Goal: Check status: Check status

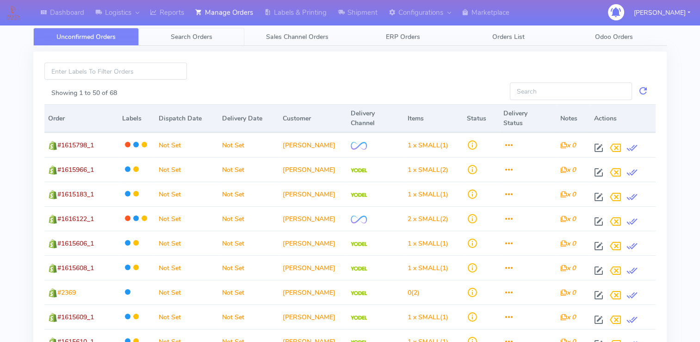
click at [201, 34] on span "Search Orders" at bounding box center [192, 36] width 42 height 9
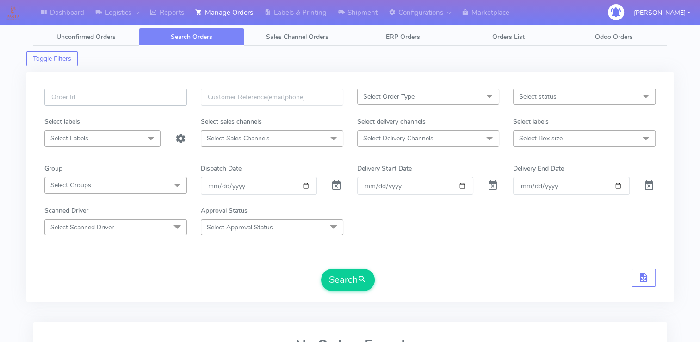
click at [100, 98] on input "text" at bounding box center [115, 96] width 143 height 17
paste input "#PETEST2885"
type input "##PETEST2885"
click at [339, 186] on span at bounding box center [336, 187] width 11 height 9
click at [360, 281] on span "submit" at bounding box center [362, 279] width 9 height 12
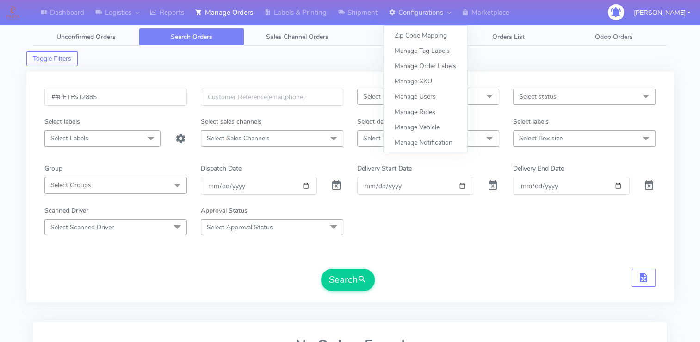
click at [420, 14] on link "Configurations" at bounding box center [419, 12] width 73 height 25
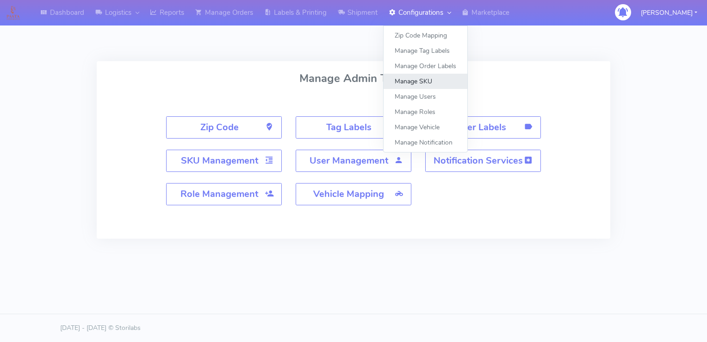
click at [417, 81] on link "Manage SKU" at bounding box center [426, 81] width 84 height 15
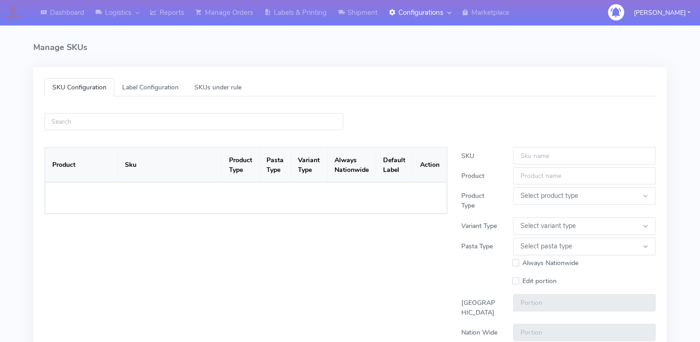
select select
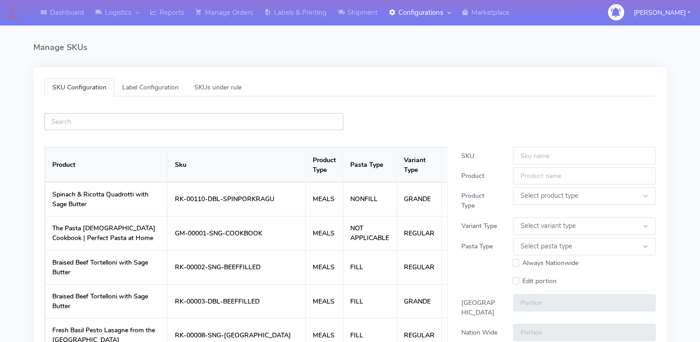
click at [196, 124] on input "text" at bounding box center [193, 121] width 299 height 17
paste input "RK-00141-SNG-AUBERGINEPARM"
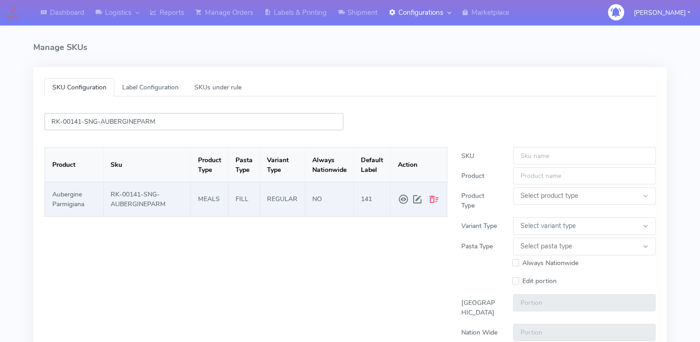
type input "RK-00141-SNG-AUBERGINEPARM"
drag, startPoint x: 174, startPoint y: 204, endPoint x: 107, endPoint y: 190, distance: 67.7
click at [107, 190] on td "RK-00141-SNG-AUBERGINEPARM" at bounding box center [146, 199] width 87 height 34
drag, startPoint x: 107, startPoint y: 190, endPoint x: 167, endPoint y: 194, distance: 59.4
click at [167, 194] on td "RK-00141-SNG-AUBERGINEPARM" at bounding box center [146, 199] width 87 height 34
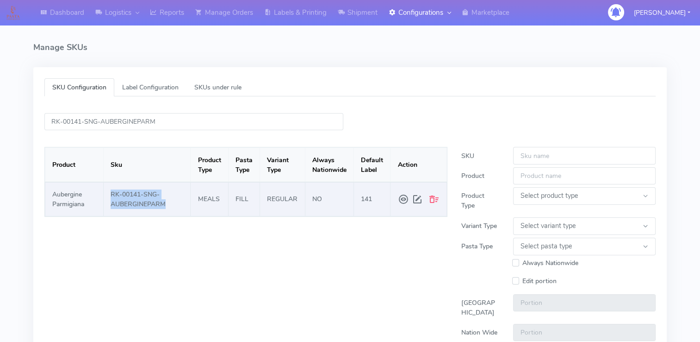
click at [165, 192] on td "RK-00141-SNG-AUBERGINEPARM" at bounding box center [146, 199] width 87 height 34
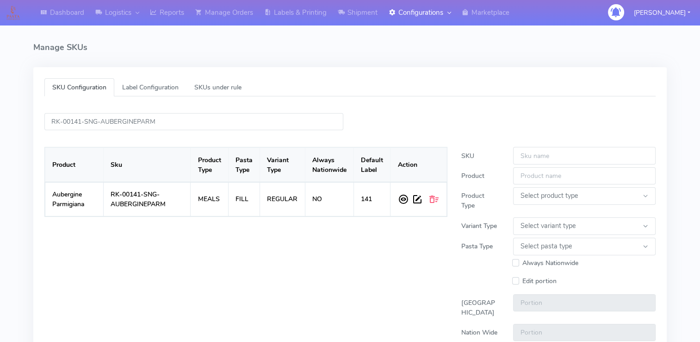
click at [294, 58] on h4 "Manage SKUs" at bounding box center [350, 47] width 634 height 39
click at [232, 8] on link "Manage Orders" at bounding box center [224, 12] width 69 height 25
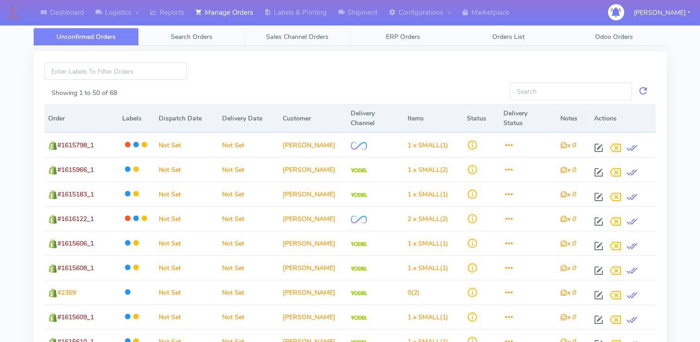
click at [292, 32] on span "Sales Channel Orders" at bounding box center [297, 36] width 62 height 9
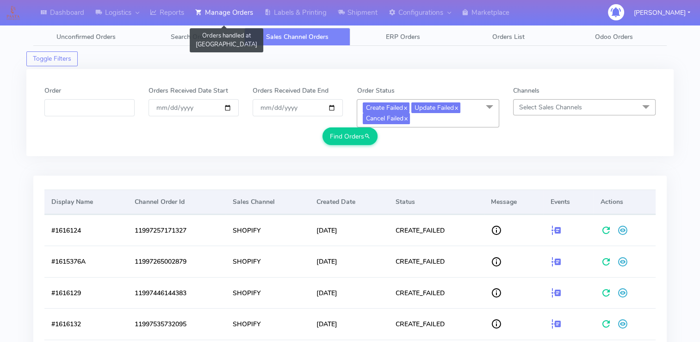
click at [233, 17] on link "Manage Orders" at bounding box center [224, 12] width 69 height 25
click at [178, 33] on span "Search Orders" at bounding box center [192, 36] width 42 height 9
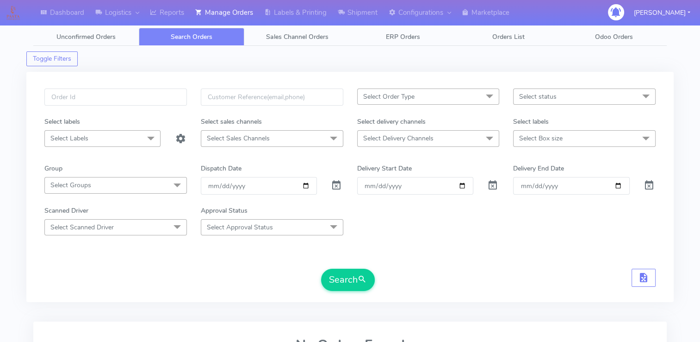
click at [97, 106] on div at bounding box center [115, 102] width 156 height 28
click at [109, 93] on input "text" at bounding box center [115, 96] width 143 height 17
paste input "#PETEST2886"
type input "#PETEST2885"
click at [333, 188] on span at bounding box center [336, 187] width 11 height 9
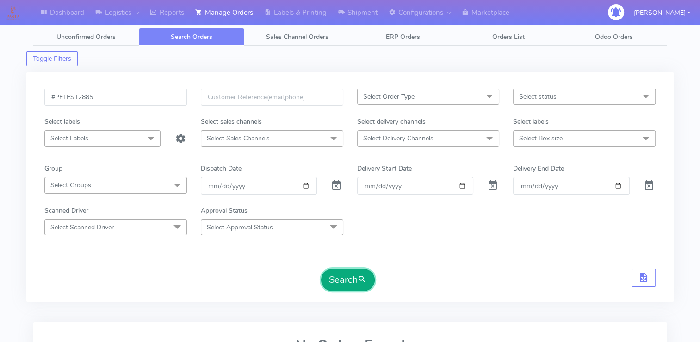
click at [354, 283] on button "Search" at bounding box center [348, 279] width 54 height 22
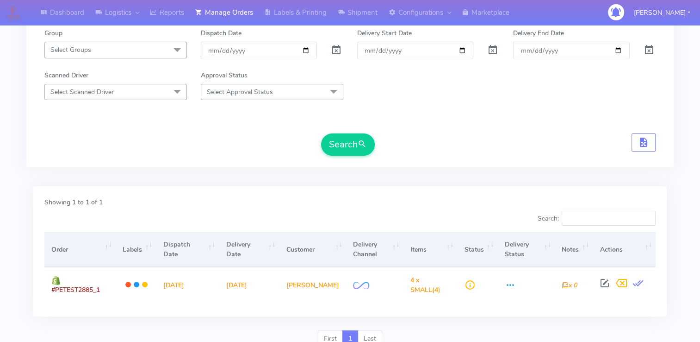
scroll to position [169, 0]
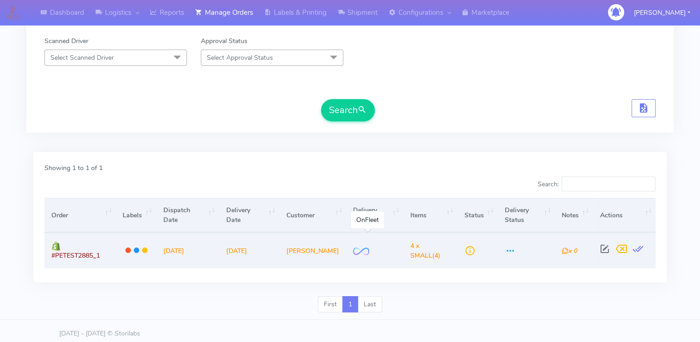
click at [353, 247] on img at bounding box center [361, 251] width 16 height 8
drag, startPoint x: 170, startPoint y: 247, endPoint x: 208, endPoint y: 247, distance: 38.4
click at [208, 247] on td "[DATE]" at bounding box center [187, 249] width 63 height 35
click at [605, 251] on span at bounding box center [604, 250] width 17 height 9
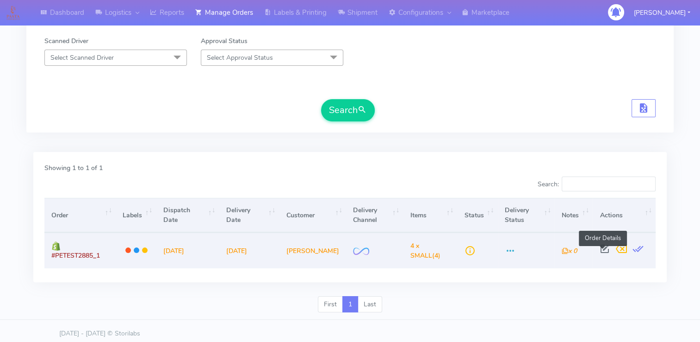
select select "2"
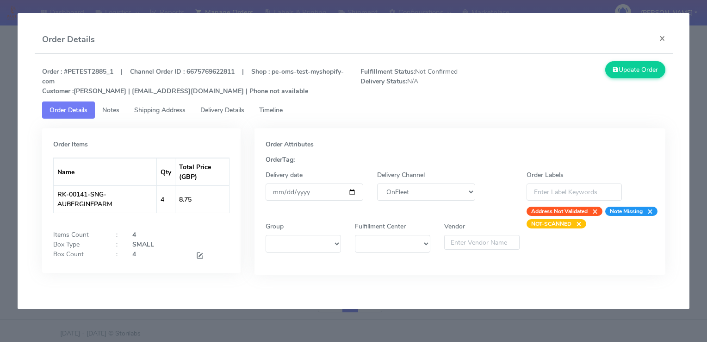
click at [148, 110] on span "Shipping Address" at bounding box center [159, 110] width 51 height 9
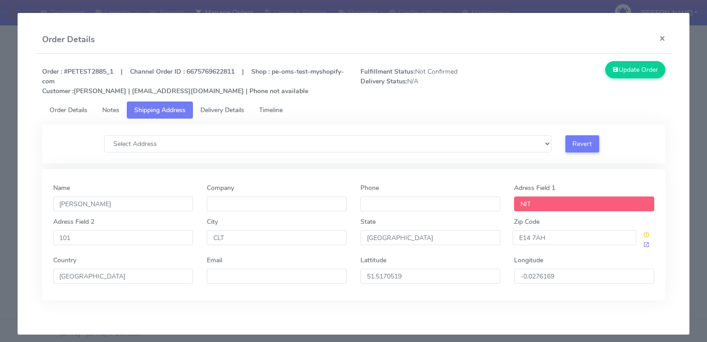
click at [113, 110] on span "Notes" at bounding box center [110, 110] width 17 height 9
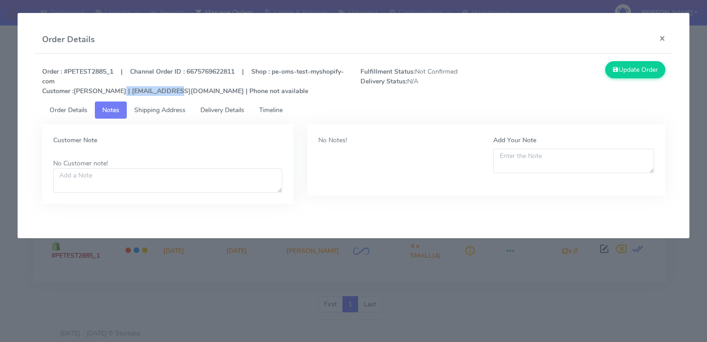
drag, startPoint x: 109, startPoint y: 89, endPoint x: 167, endPoint y: 88, distance: 57.4
click at [167, 88] on strong "Order : #PETEST2885_1 | Channel Order ID : 6675769622811 | Shop : pe-oms-test-m…" at bounding box center [193, 81] width 302 height 28
drag, startPoint x: 167, startPoint y: 88, endPoint x: 162, endPoint y: 111, distance: 23.1
click at [162, 111] on span "Shipping Address" at bounding box center [159, 110] width 51 height 9
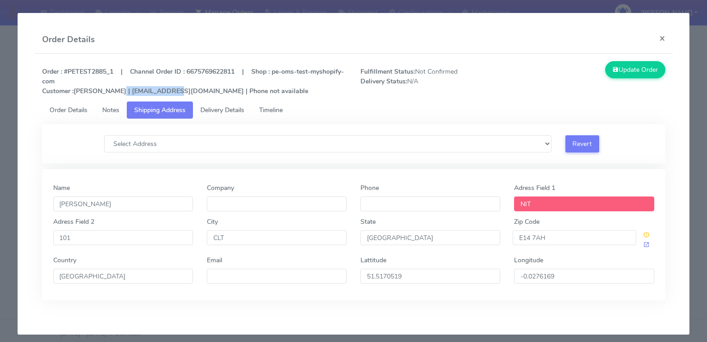
click at [221, 111] on span "Delivery Details" at bounding box center [222, 110] width 44 height 9
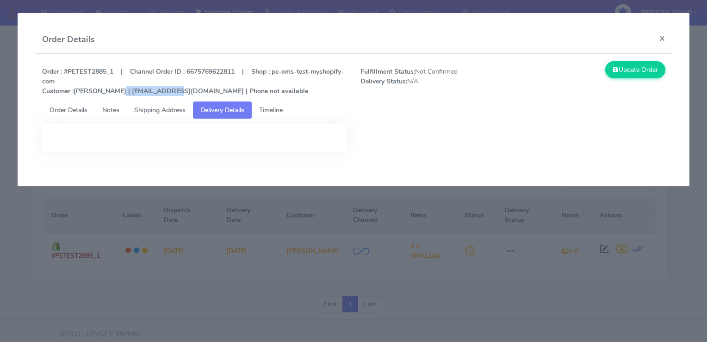
click at [278, 109] on span "Timeline" at bounding box center [271, 110] width 24 height 9
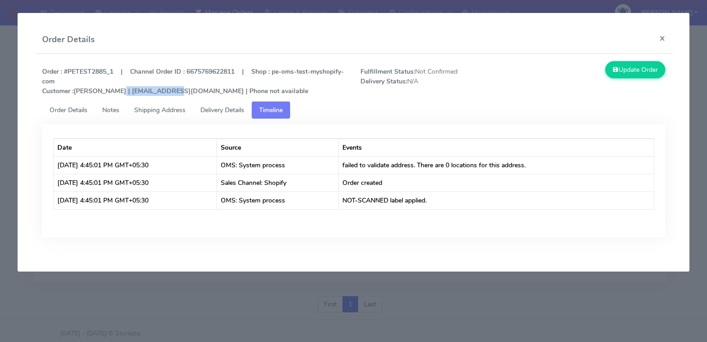
click at [222, 109] on span "Delivery Details" at bounding box center [222, 110] width 44 height 9
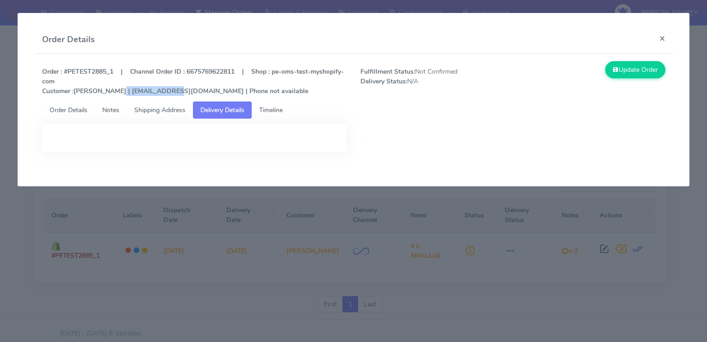
click at [153, 109] on span "Shipping Address" at bounding box center [159, 110] width 51 height 9
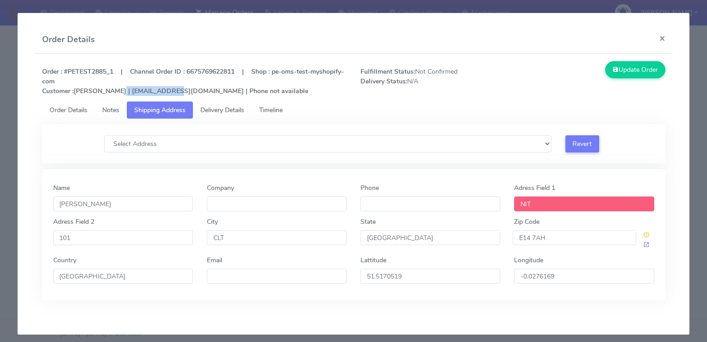
click at [93, 109] on link "Order Details" at bounding box center [68, 109] width 53 height 17
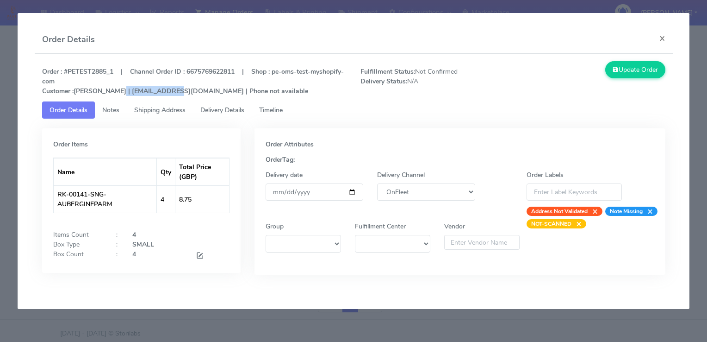
click at [157, 111] on span "Shipping Address" at bounding box center [159, 110] width 51 height 9
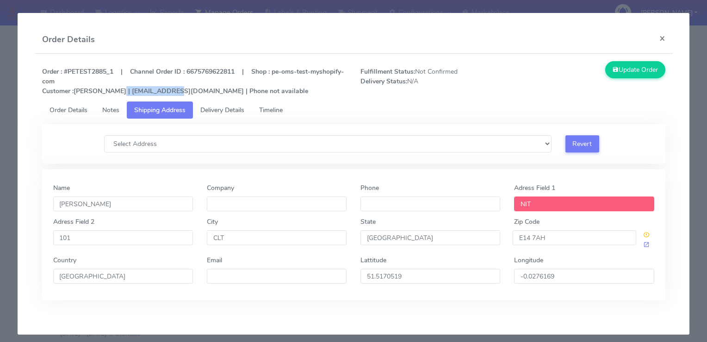
click at [218, 111] on span "Delivery Details" at bounding box center [222, 110] width 44 height 9
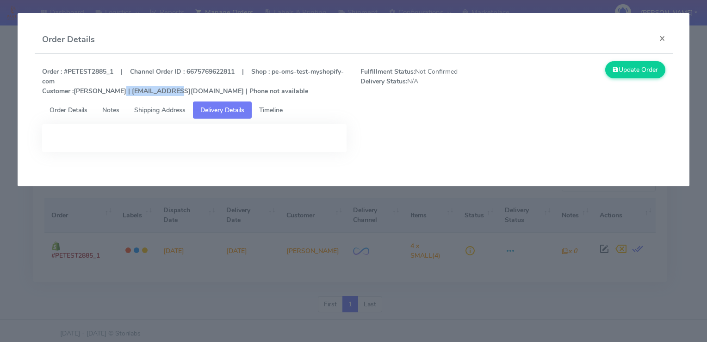
click at [266, 111] on span "Timeline" at bounding box center [271, 110] width 24 height 9
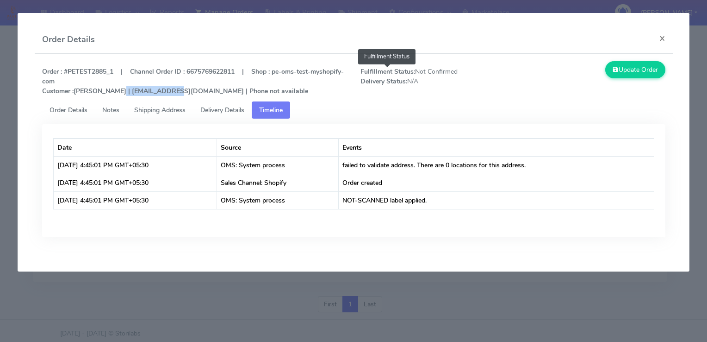
drag, startPoint x: 428, startPoint y: 83, endPoint x: 361, endPoint y: 72, distance: 68.0
click at [361, 72] on span "Fulfillment Status: Not Confirmed Delivery Status: N/A Fulfillment Status" at bounding box center [433, 81] width 159 height 29
drag, startPoint x: 361, startPoint y: 72, endPoint x: 484, endPoint y: 79, distance: 123.3
click at [473, 83] on span "Fulfillment Status: Not Confirmed Delivery Status: N/A" at bounding box center [433, 81] width 159 height 29
click at [664, 37] on button "×" at bounding box center [662, 38] width 21 height 25
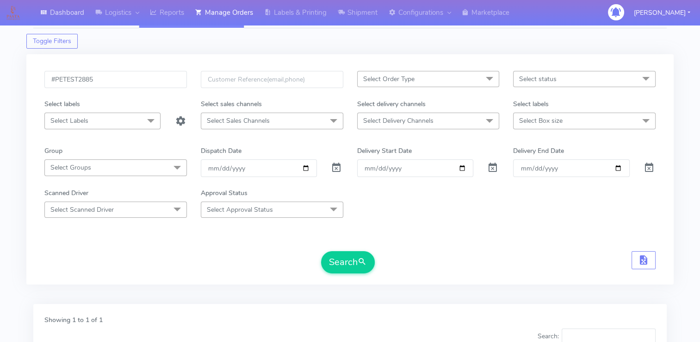
scroll to position [0, 0]
